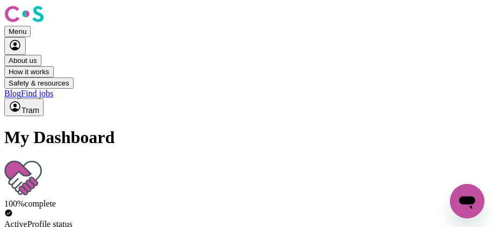
click at [21, 100] on icon "My Account" at bounding box center [15, 106] width 13 height 13
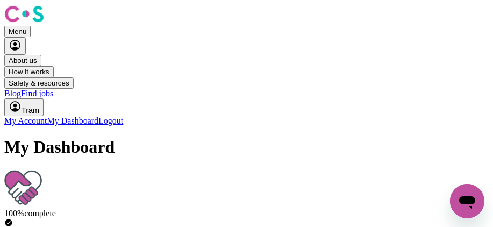
click at [47, 116] on link "My Account" at bounding box center [25, 120] width 43 height 9
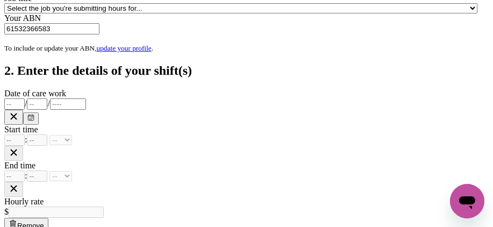
scroll to position [191, 0]
click at [320, 13] on select "Select the job you're submitting hours for... [[PERSON_NAME] (Han) Vu - NDIS Nu…" at bounding box center [240, 8] width 473 height 10
select select "2686"
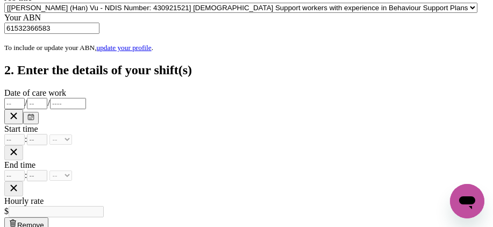
click at [256, 13] on select "Select the job you're submitting hours for... [[PERSON_NAME] (Han) Vu - NDIS Nu…" at bounding box center [240, 8] width 473 height 10
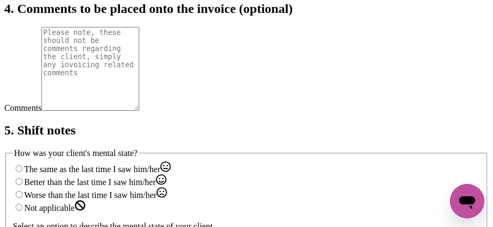
scroll to position [526, 0]
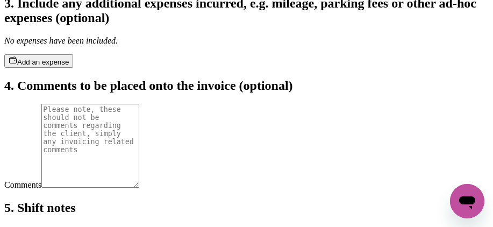
type input "[DATE]"
type input "4"
type input "8"
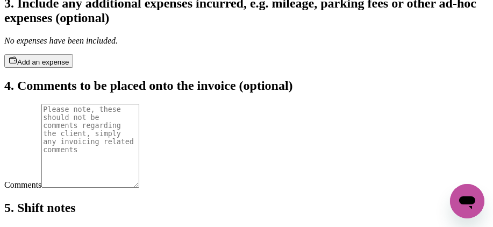
type input "2025"
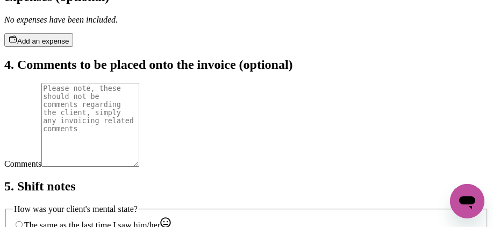
scroll to position [574, 0]
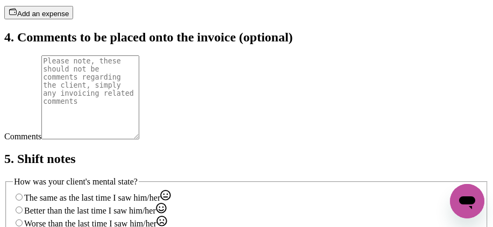
type input "7"
type input "0"
select select "am"
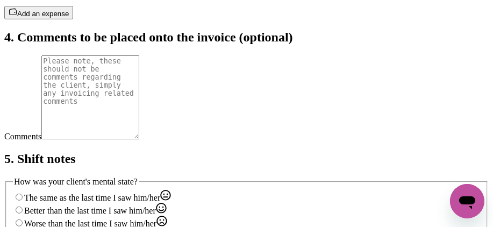
type input "07:00"
type input "2"
type input "0"
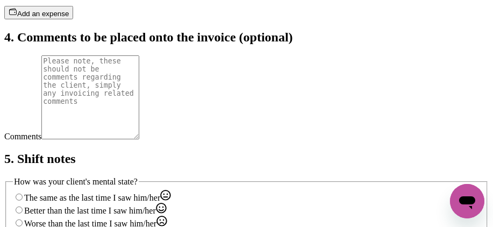
select select "pm"
type input "14:00"
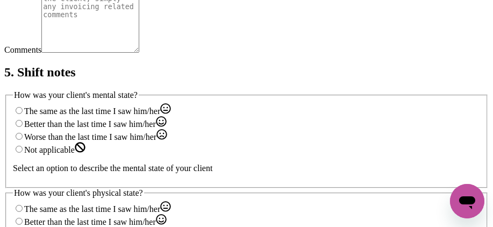
scroll to position [672, 0]
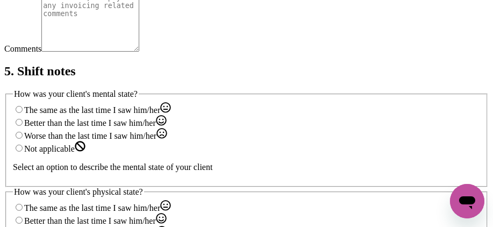
select select "54.21-Weekday"
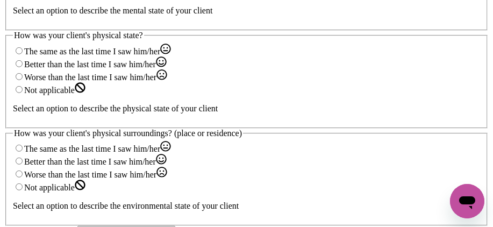
scroll to position [829, 0]
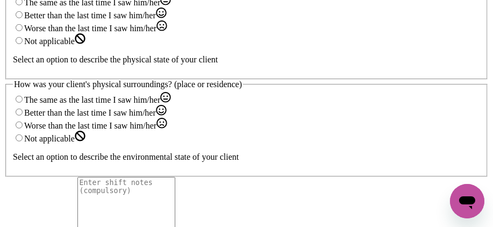
scroll to position [1009, 1]
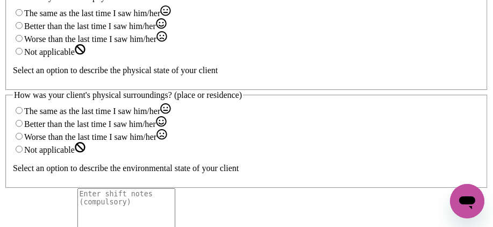
type input "[DATE]"
type input "5"
type input "8"
type input "2025"
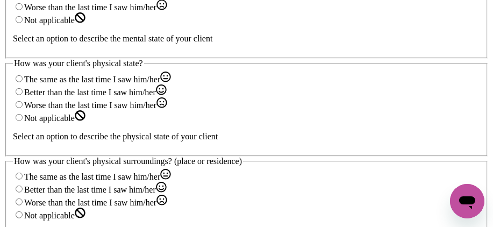
type input "7"
type input "0"
select select "am"
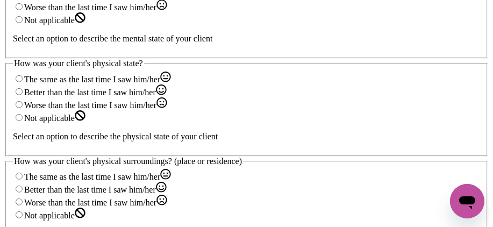
type input "07:00"
type input "2"
type input "0"
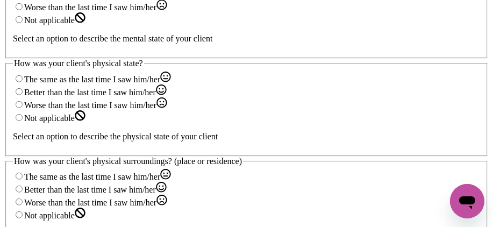
select select "pm"
type input "14:00"
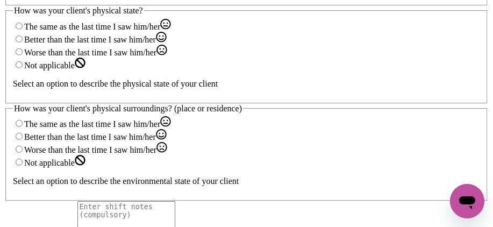
scroll to position [1078, 1]
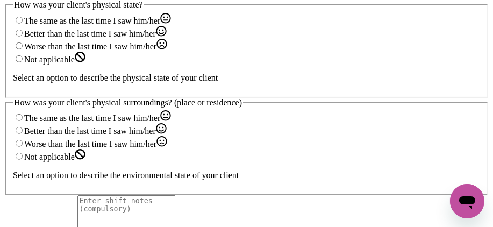
select select "54.21-Weekday"
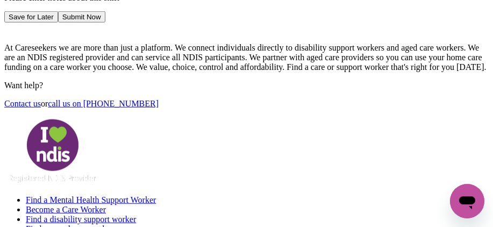
scroll to position [1373, 2]
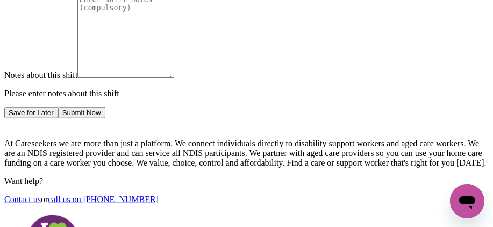
scroll to position [1409, 2]
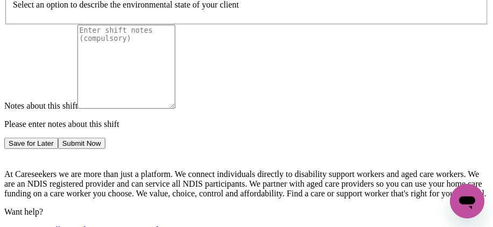
type input "[DATE]"
type input "6"
type input "8"
type input "2025"
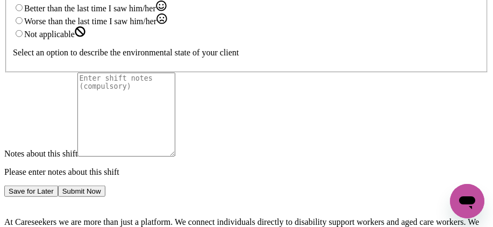
type input "7"
type input "0"
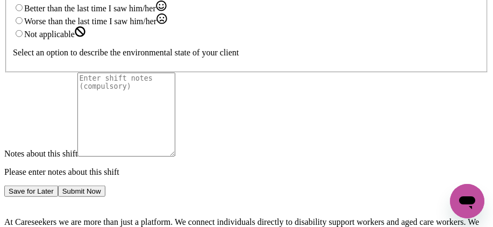
select select "am"
type input "07:00"
type input "2"
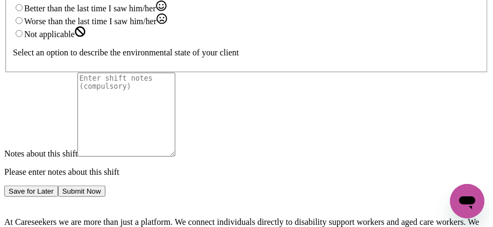
type input "0"
select select "pm"
type input "14:00"
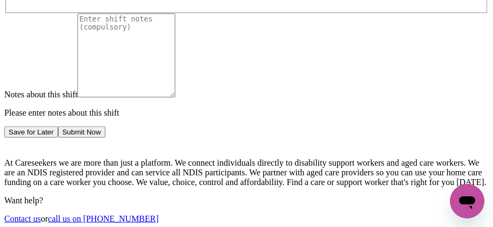
scroll to position [1478, 2]
select select "54.21-Weekday"
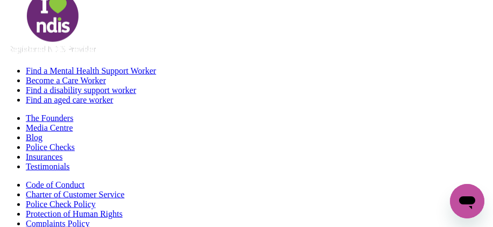
scroll to position [1722, 2]
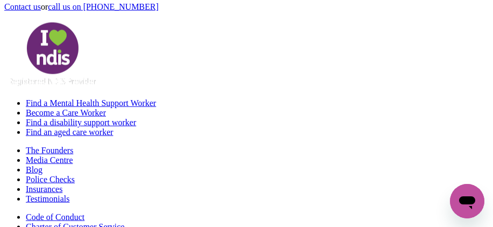
scroll to position [1822, 3]
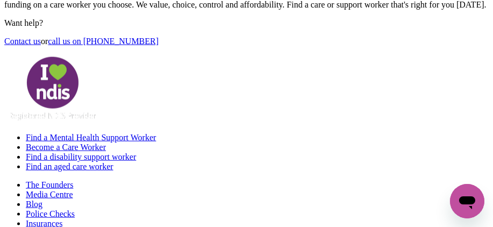
type input "[DATE]"
type input "7"
type input "8"
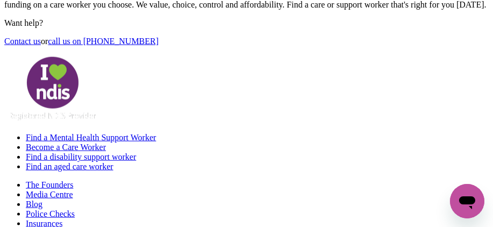
type input "2025"
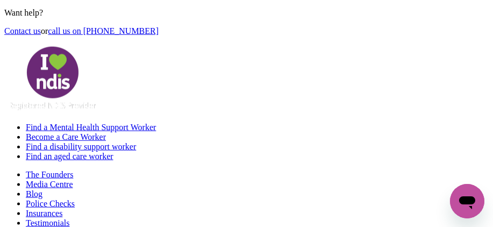
scroll to position [1875, 3]
type input "7"
type input "0"
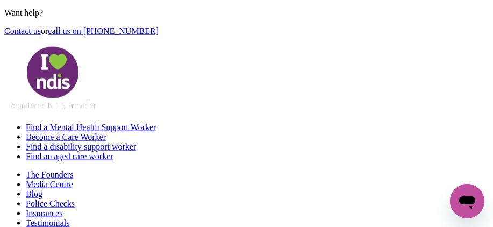
select select "am"
type input "07:00"
type input "2"
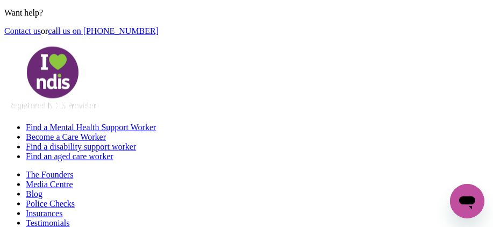
type input "0"
select select "pm"
type input "14:00"
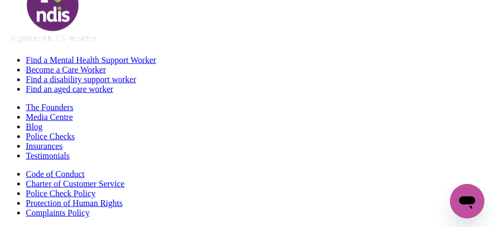
scroll to position [1953, 3]
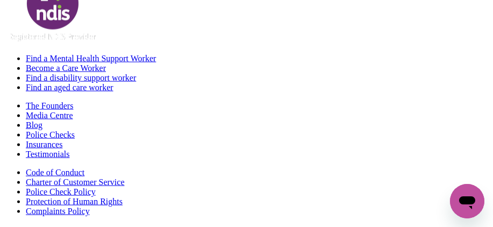
select select "54.21-Weekday"
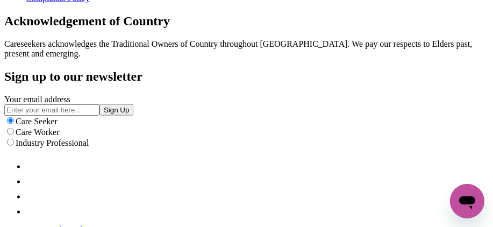
scroll to position [2166, 3]
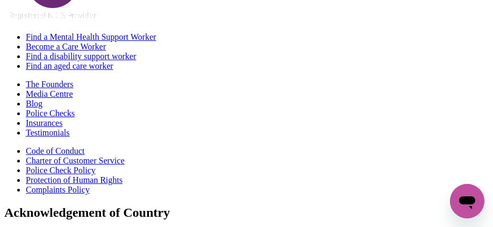
scroll to position [2215, 2]
type input "[DATE]"
type input "9"
type input "8"
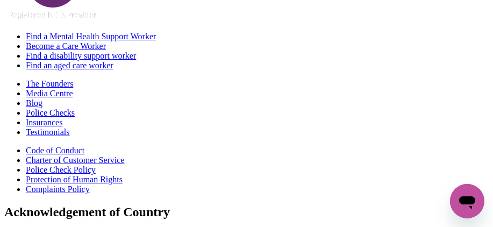
type input "2025"
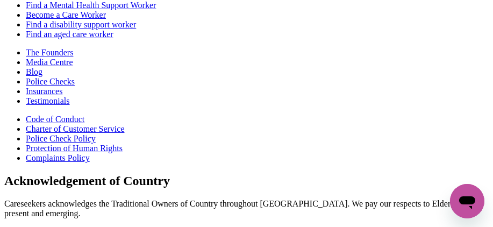
type input "8"
type input "0"
select select "am"
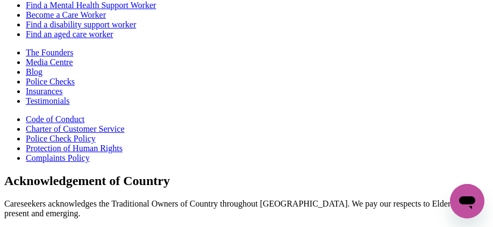
type input "08:00"
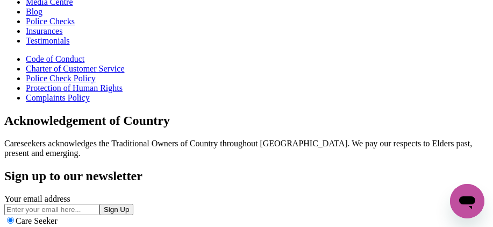
scroll to position [2275, 2]
type input "6"
type input "0"
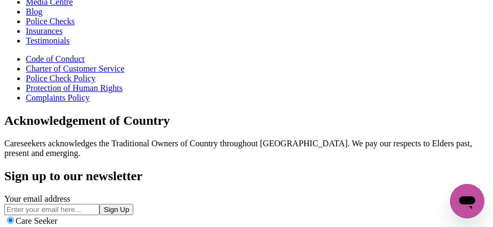
select select "pm"
type input "18:00"
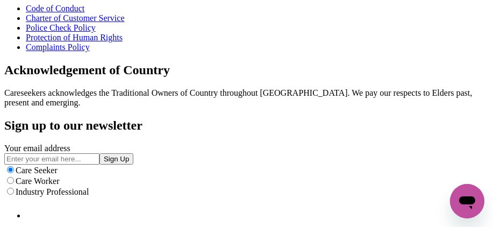
scroll to position [2336, 2]
select select "77.06-[DATE]"
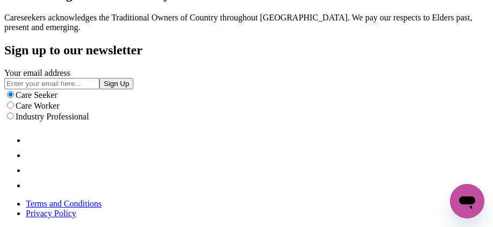
scroll to position [3080, 0]
radio input "true"
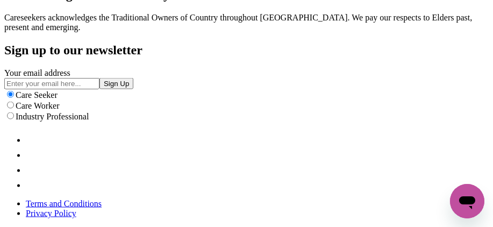
radio input "true"
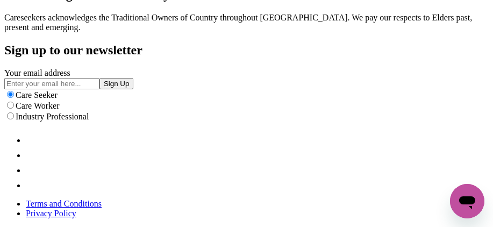
radio input "true"
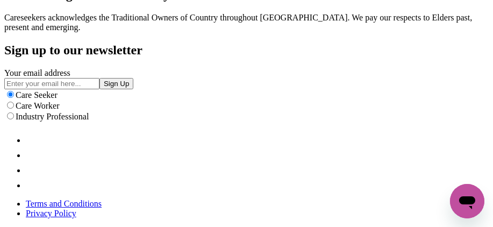
scroll to position [97, 0]
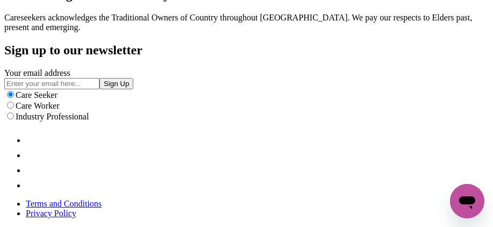
scroll to position [329, 0]
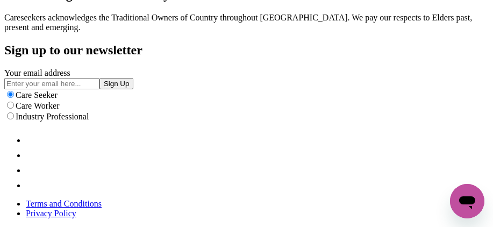
scroll to position [504, 0]
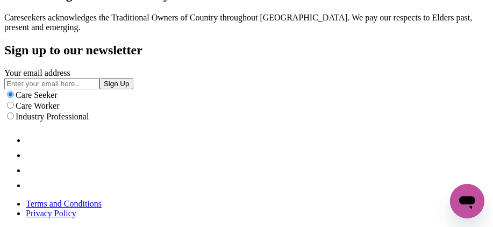
scroll to position [620, 0]
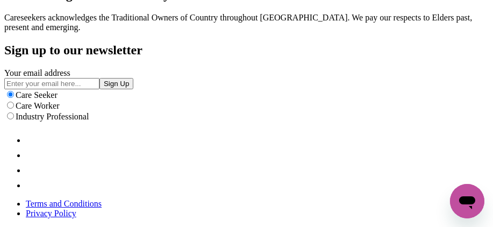
scroll to position [639, 0]
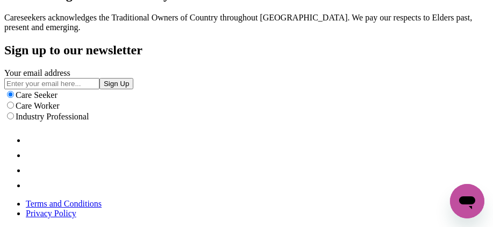
type textarea "[DATE] .-Arrived at 7.00am, prepared ,cooked breakfast: boiled chicken, veggies…"
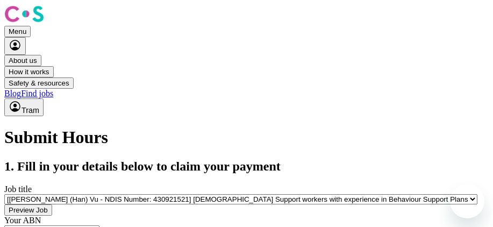
select select "2686"
select select "pm"
select select "54.21-Weekday"
select select "pm"
select select "54.21-Weekday"
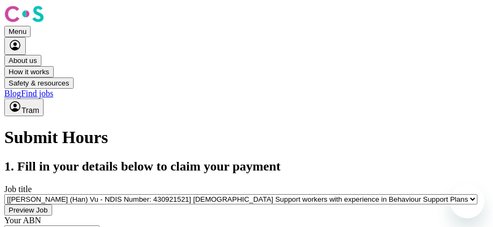
select select "pm"
select select "54.21-Weekday"
select select "pm"
select select "54.21-Weekday"
select select "pm"
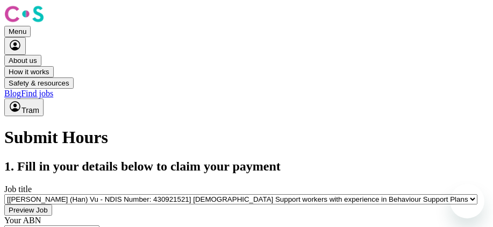
select select "77.06-Saturday"
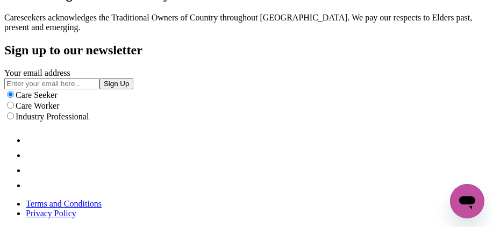
scroll to position [736, 0]
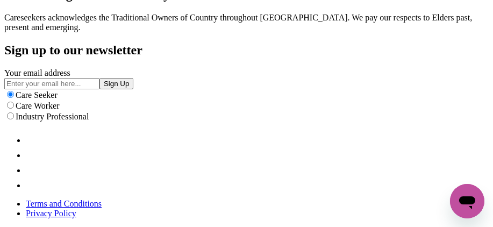
type textarea "[DATE] .-Arrived at 7.00am, prepared ,cooked breakfast: boiled chicken, veggies…"
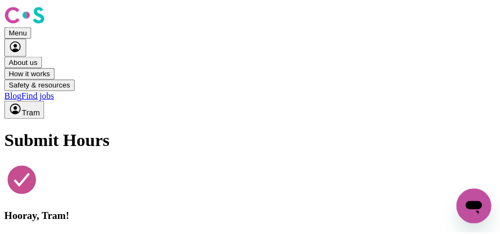
scroll to position [0, 0]
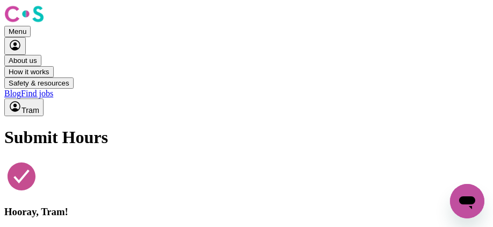
click at [17, 104] on icon "My Account" at bounding box center [14, 106] width 3 height 4
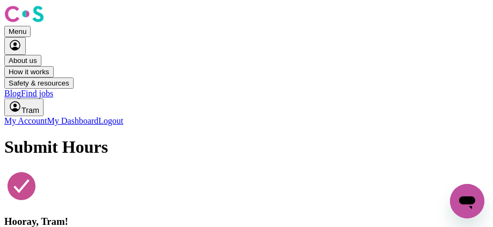
click at [47, 116] on link "My Account" at bounding box center [25, 120] width 43 height 9
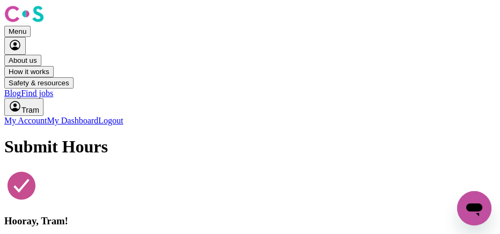
scroll to position [141, 0]
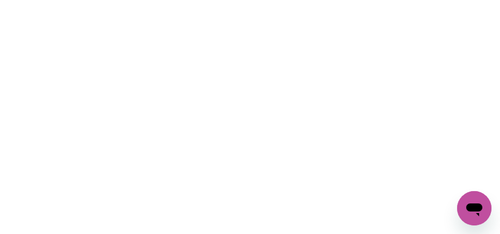
click at [354, 4] on html at bounding box center [250, 2] width 500 height 4
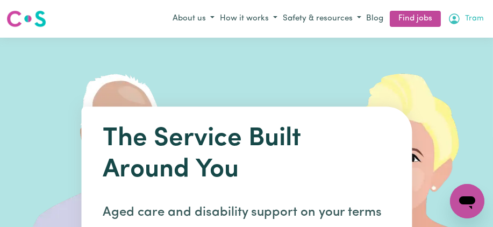
click at [453, 20] on icon "My Account" at bounding box center [454, 18] width 3 height 4
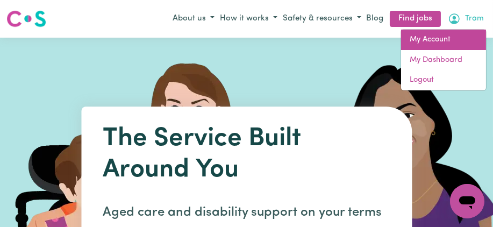
click at [446, 50] on link "My Account" at bounding box center [443, 40] width 85 height 20
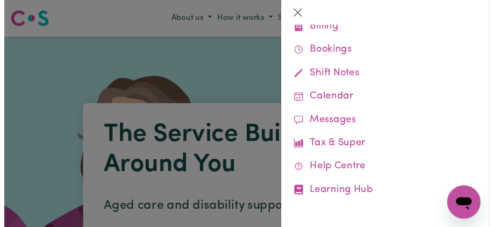
scroll to position [252, 0]
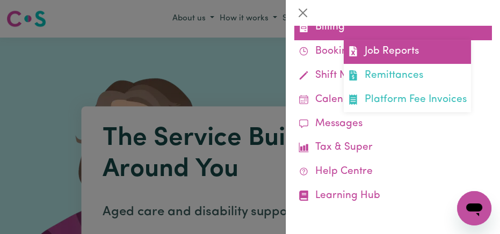
click at [438, 64] on link "Job Reports" at bounding box center [407, 52] width 127 height 24
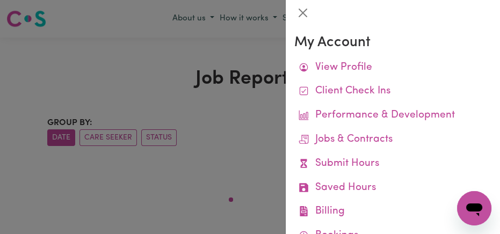
click at [259, 88] on div at bounding box center [250, 117] width 500 height 234
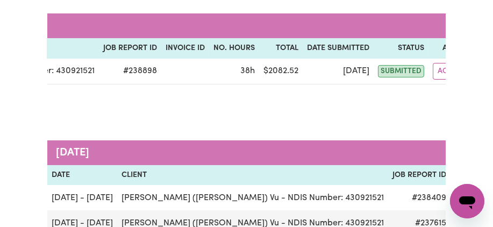
scroll to position [0, 289]
click at [210, 59] on th "Invoice ID" at bounding box center [186, 48] width 48 height 20
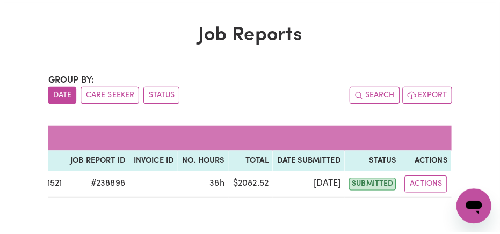
scroll to position [0, 0]
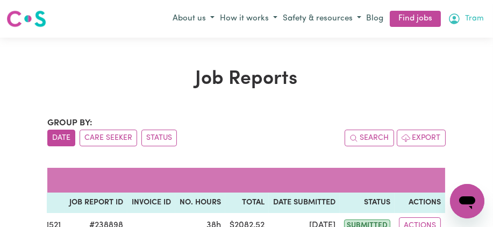
click at [450, 25] on icon "My Account" at bounding box center [454, 18] width 13 height 13
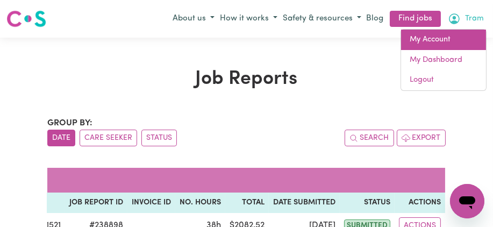
click at [447, 50] on link "My Account" at bounding box center [443, 40] width 85 height 20
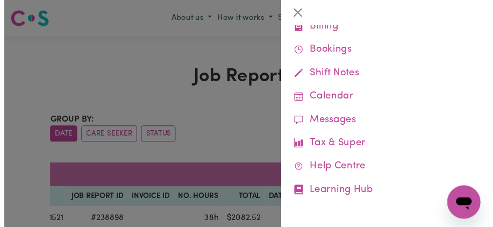
scroll to position [269, 0]
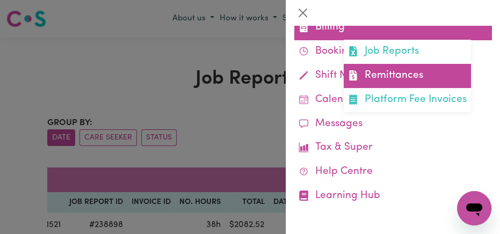
click at [427, 88] on link "Remittances" at bounding box center [407, 76] width 127 height 24
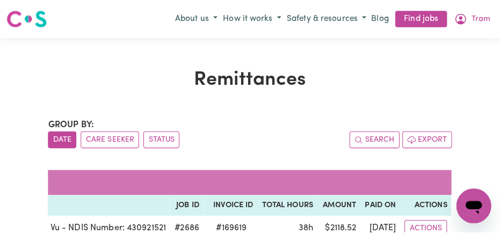
scroll to position [1, 0]
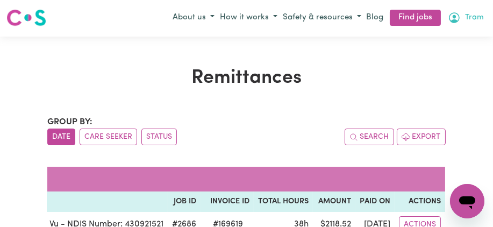
click at [453, 19] on icon "My Account" at bounding box center [454, 17] width 3 height 4
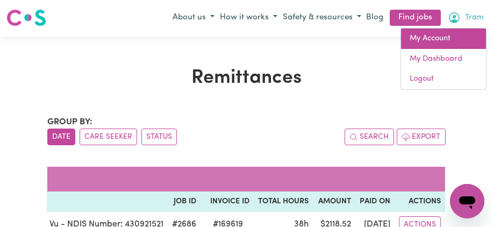
click at [434, 49] on link "My Account" at bounding box center [443, 38] width 85 height 20
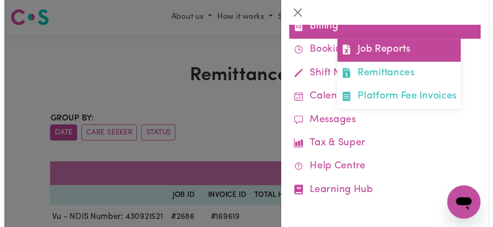
scroll to position [314, 0]
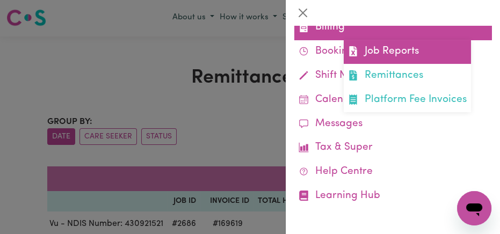
click at [433, 57] on link "Job Reports" at bounding box center [407, 52] width 127 height 24
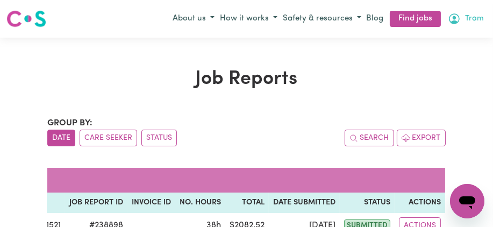
click at [453, 20] on icon "My Account" at bounding box center [454, 18] width 3 height 4
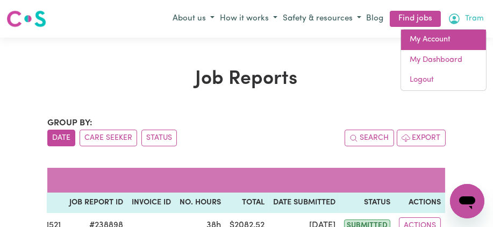
click at [426, 50] on link "My Account" at bounding box center [443, 40] width 85 height 20
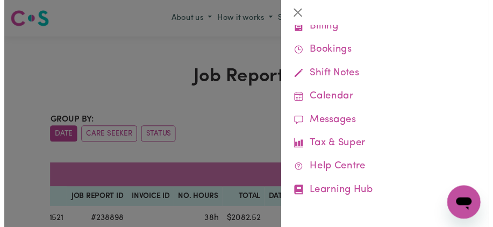
scroll to position [200, 0]
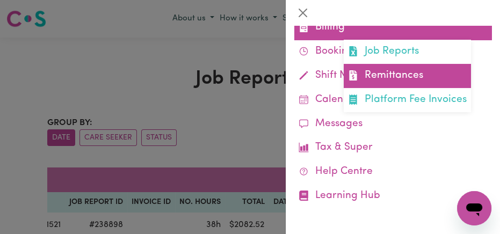
click at [399, 88] on link "Remittances" at bounding box center [407, 76] width 127 height 24
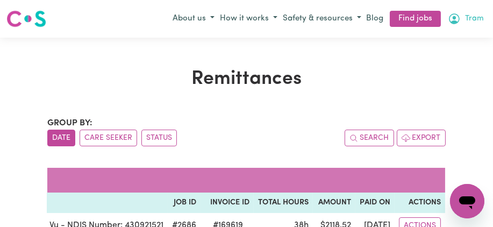
click at [450, 25] on icon "My Account" at bounding box center [454, 18] width 13 height 13
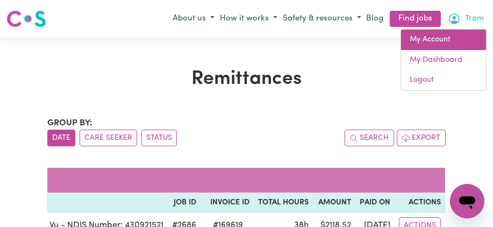
click at [439, 50] on link "My Account" at bounding box center [443, 40] width 85 height 20
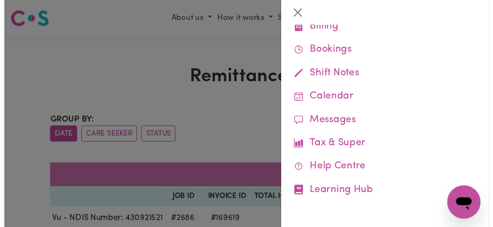
scroll to position [368, 0]
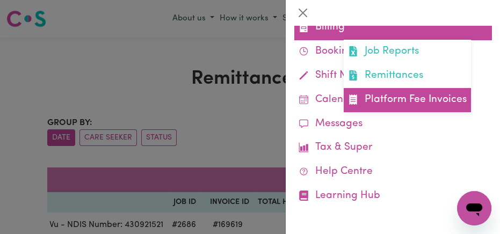
click at [429, 88] on link "Platform Fee Invoices" at bounding box center [407, 100] width 127 height 24
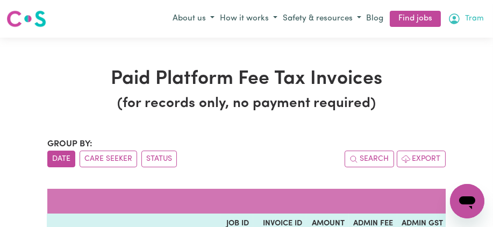
click at [453, 20] on icon "My Account" at bounding box center [454, 18] width 3 height 4
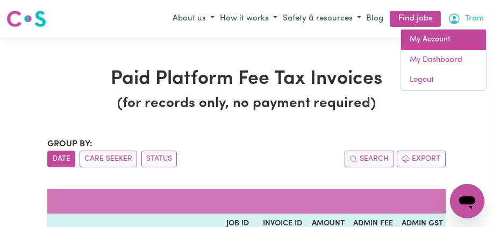
click at [428, 50] on link "My Account" at bounding box center [443, 40] width 85 height 20
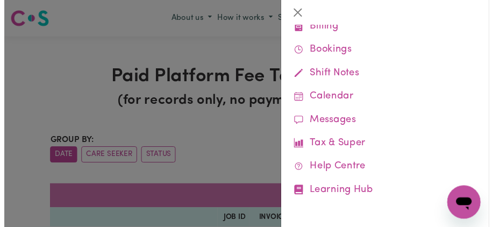
scroll to position [253, 0]
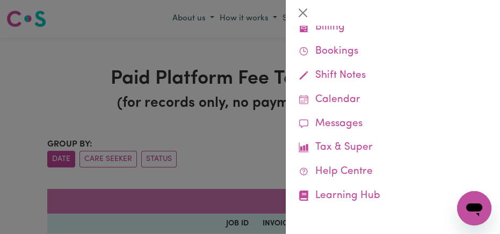
click at [428, 16] on link "Saved Hours" at bounding box center [393, 4] width 197 height 24
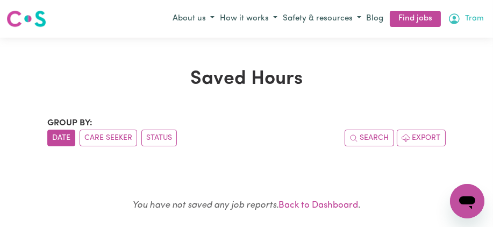
click at [453, 20] on icon "My Account" at bounding box center [454, 18] width 3 height 4
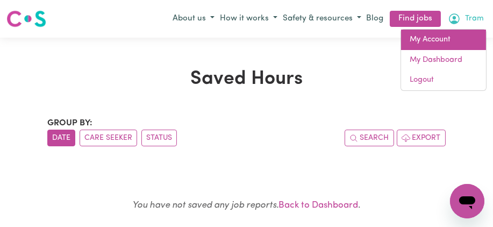
click at [428, 50] on link "My Account" at bounding box center [443, 40] width 85 height 20
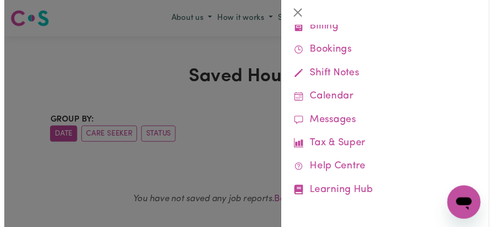
scroll to position [265, 0]
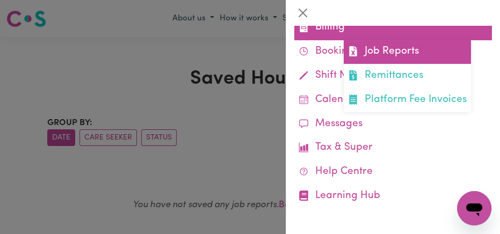
click at [415, 64] on link "Job Reports" at bounding box center [407, 52] width 127 height 24
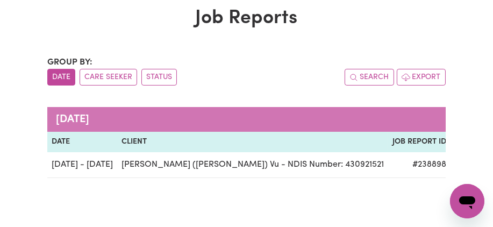
scroll to position [0, 3]
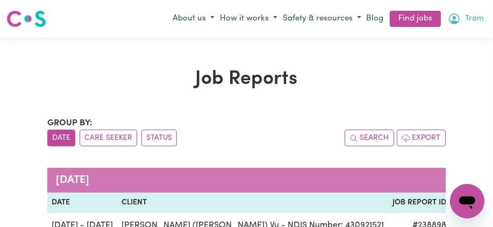
click at [453, 20] on icon "My Account" at bounding box center [454, 18] width 3 height 4
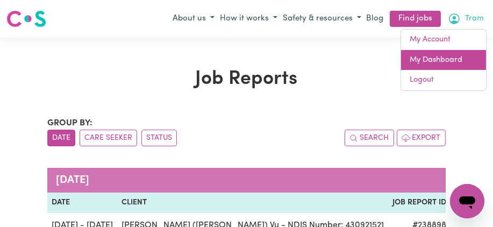
click at [433, 70] on link "My Dashboard" at bounding box center [443, 60] width 85 height 20
